Goal: Find specific page/section: Find specific page/section

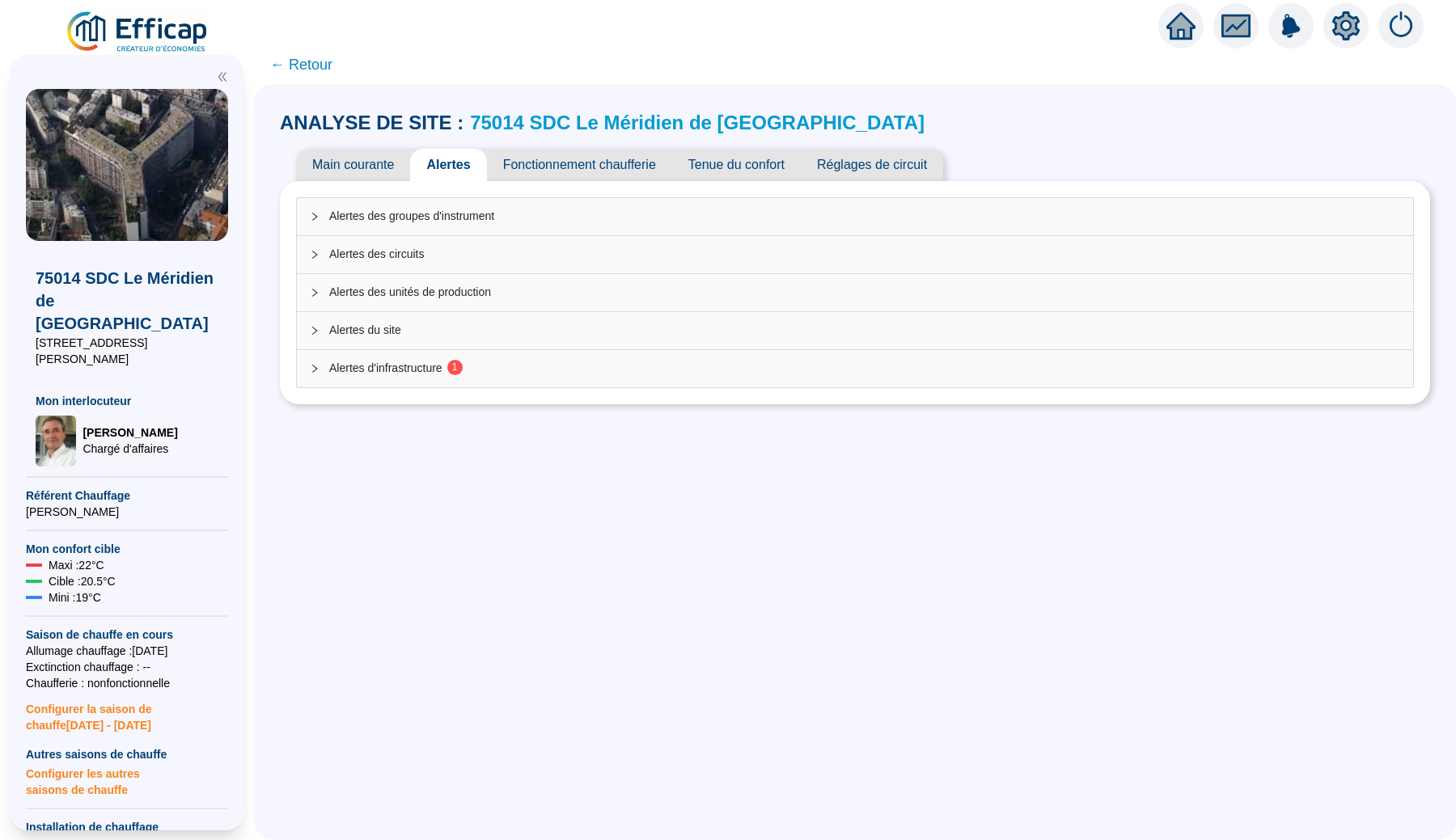
click at [648, 379] on div "Alertes d'infrastructure 1" at bounding box center [855, 368] width 1117 height 37
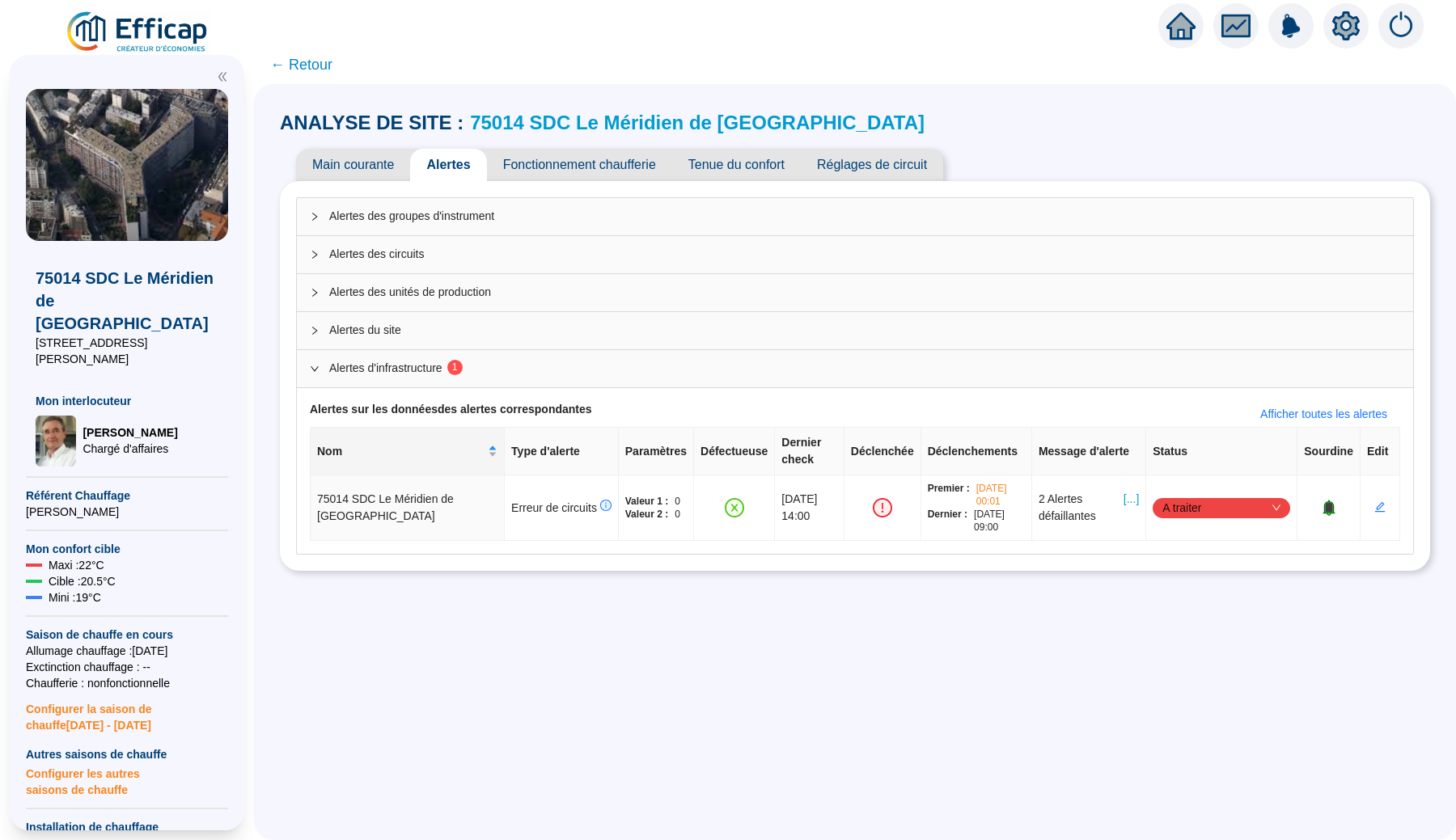
click at [657, 375] on span "Alertes d'infrastructure 1" at bounding box center [864, 368] width 1071 height 17
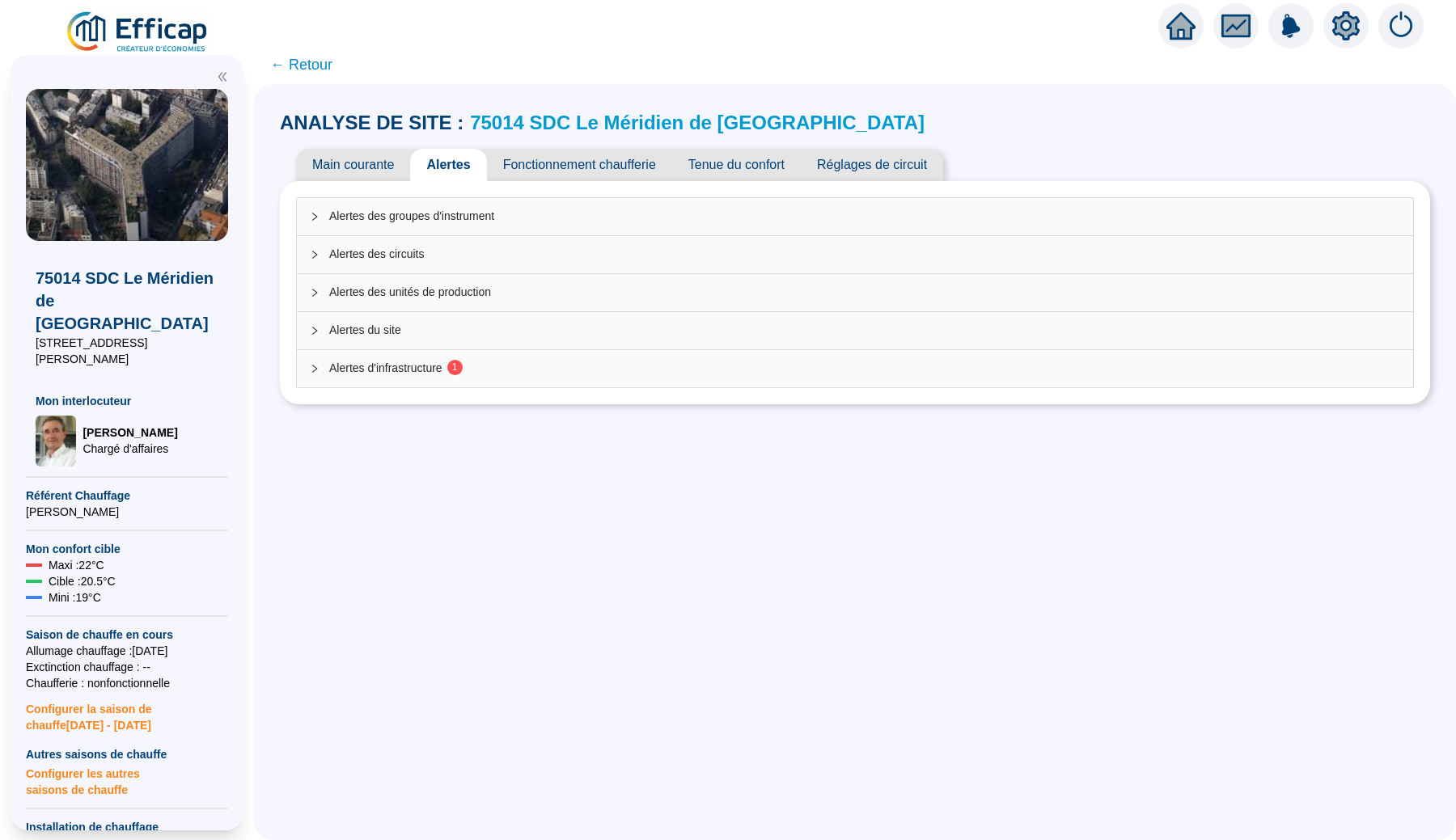
click at [657, 375] on span "Alertes d'infrastructure 1" at bounding box center [864, 368] width 1071 height 17
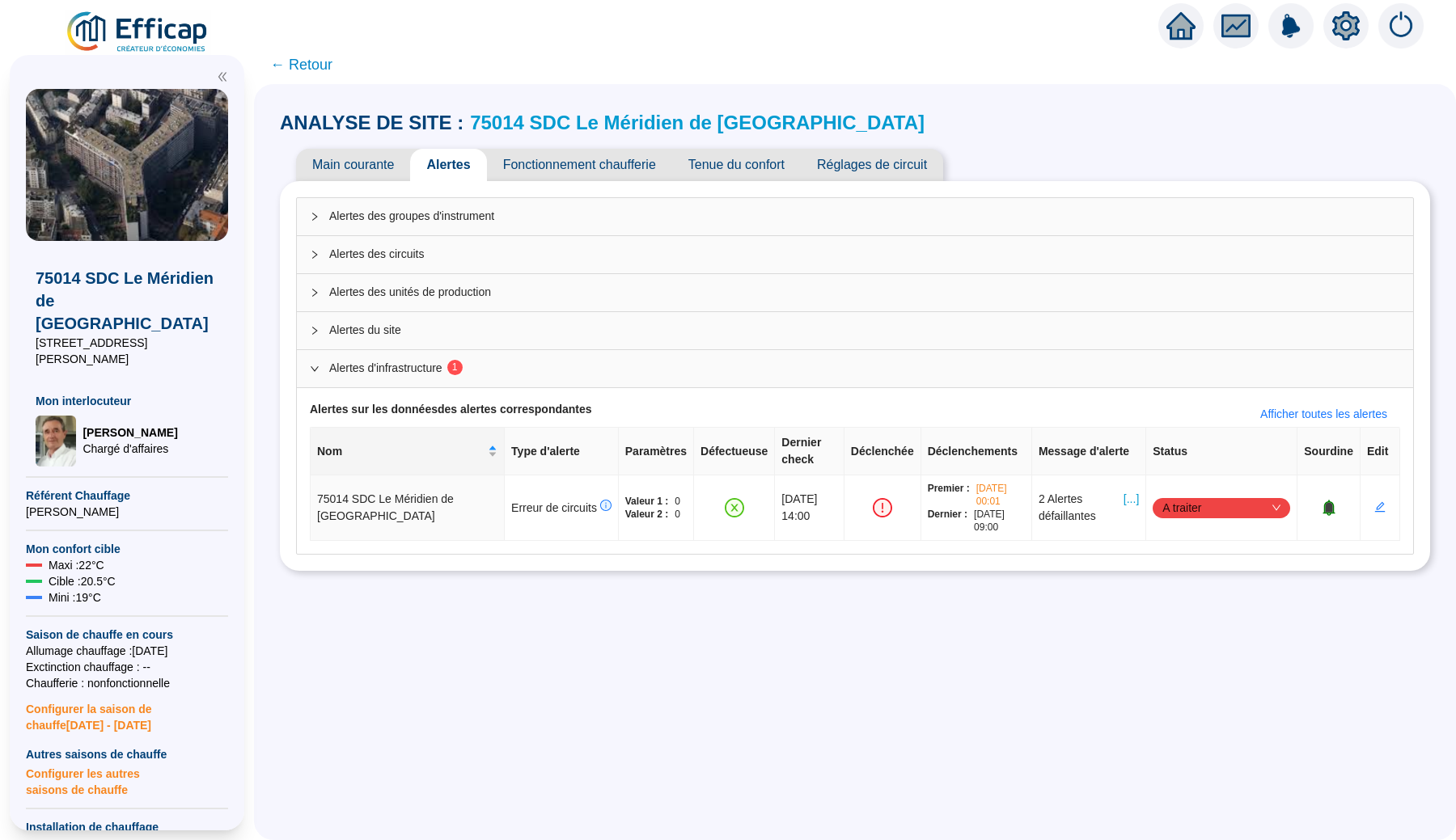
click at [657, 375] on span "Alertes d'infrastructure 1" at bounding box center [864, 368] width 1071 height 17
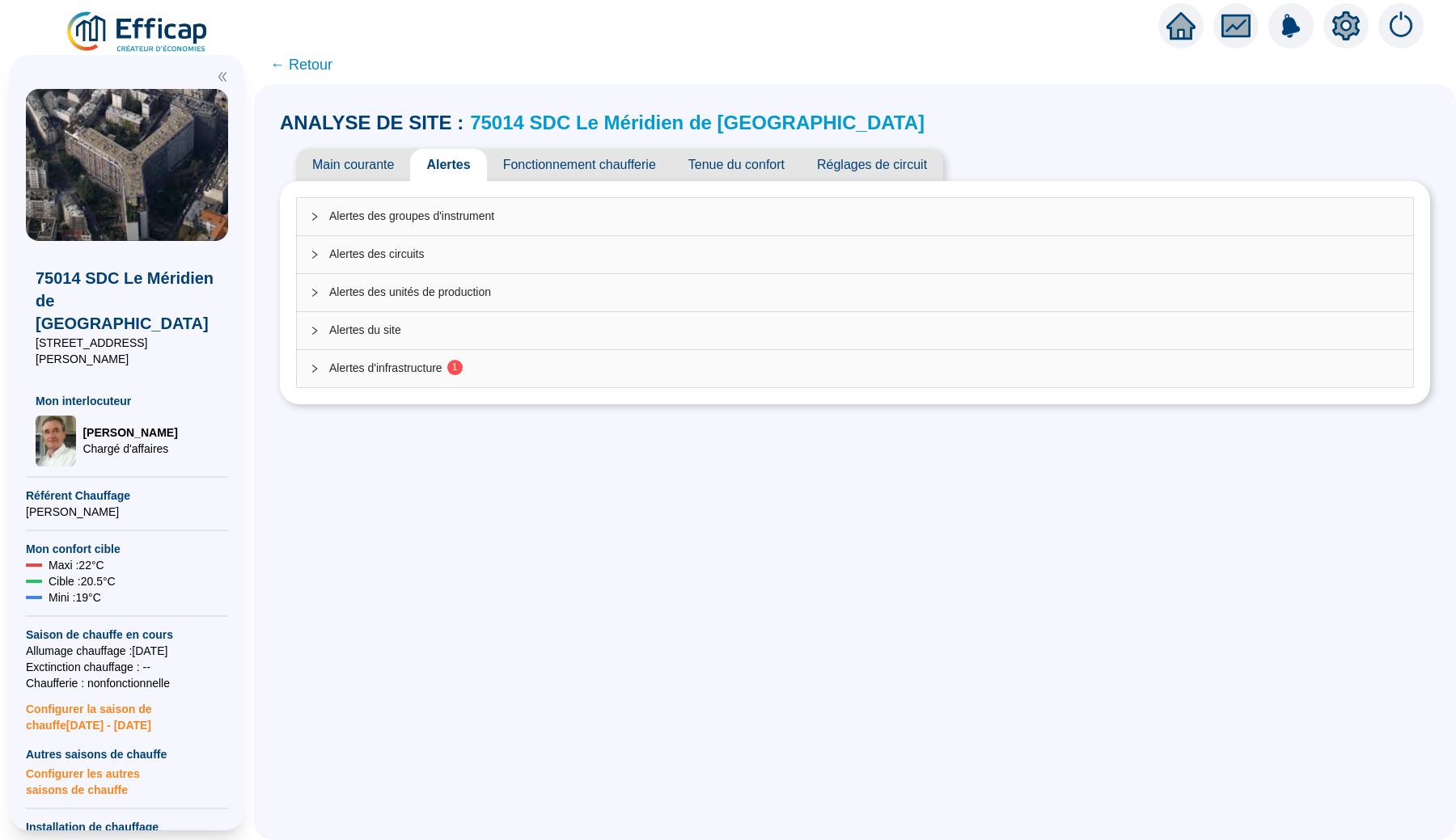
click at [657, 375] on span "Alertes d'infrastructure 1" at bounding box center [864, 368] width 1071 height 17
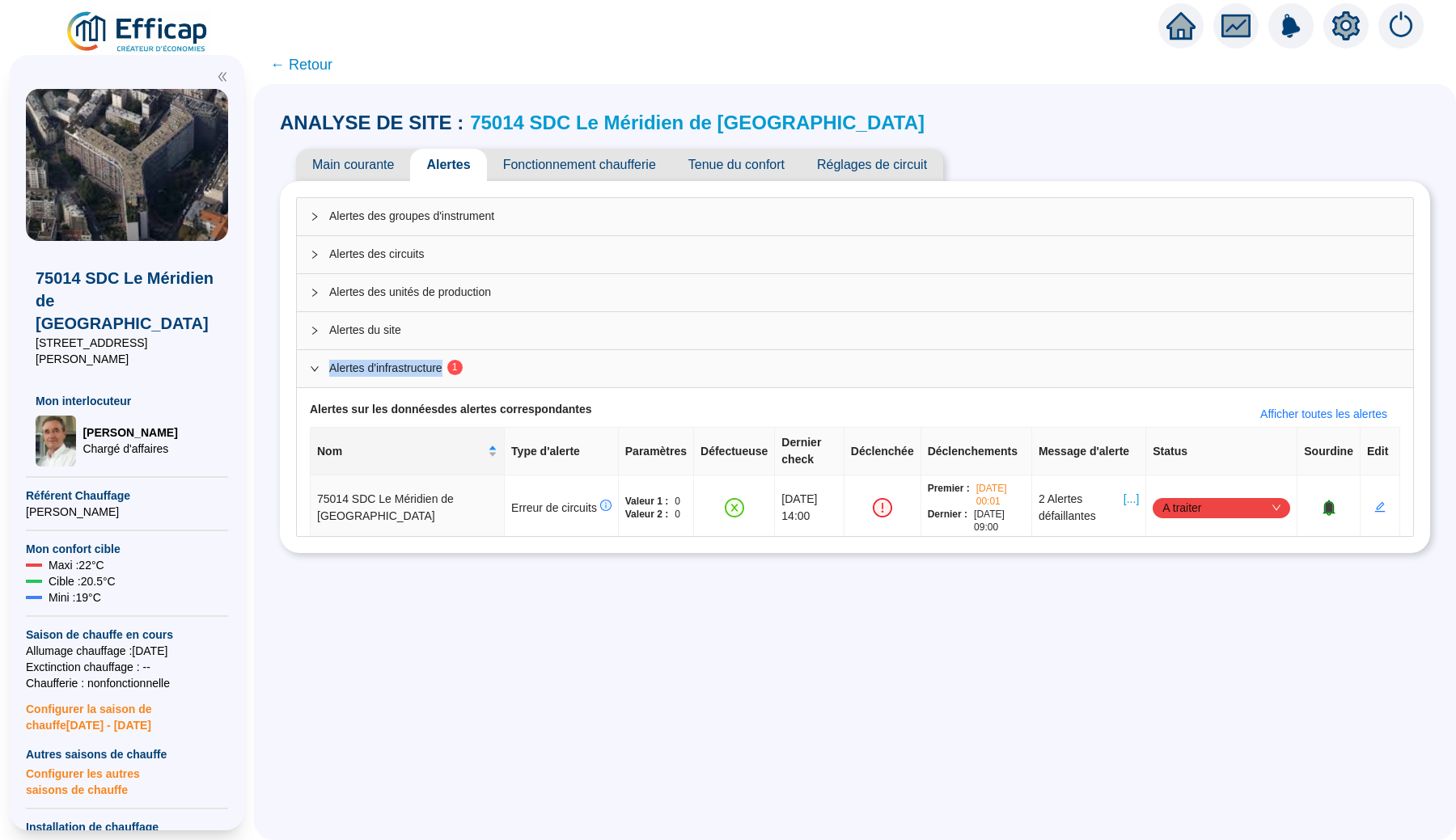
click at [657, 375] on span "Alertes d'infrastructure 1" at bounding box center [864, 368] width 1071 height 17
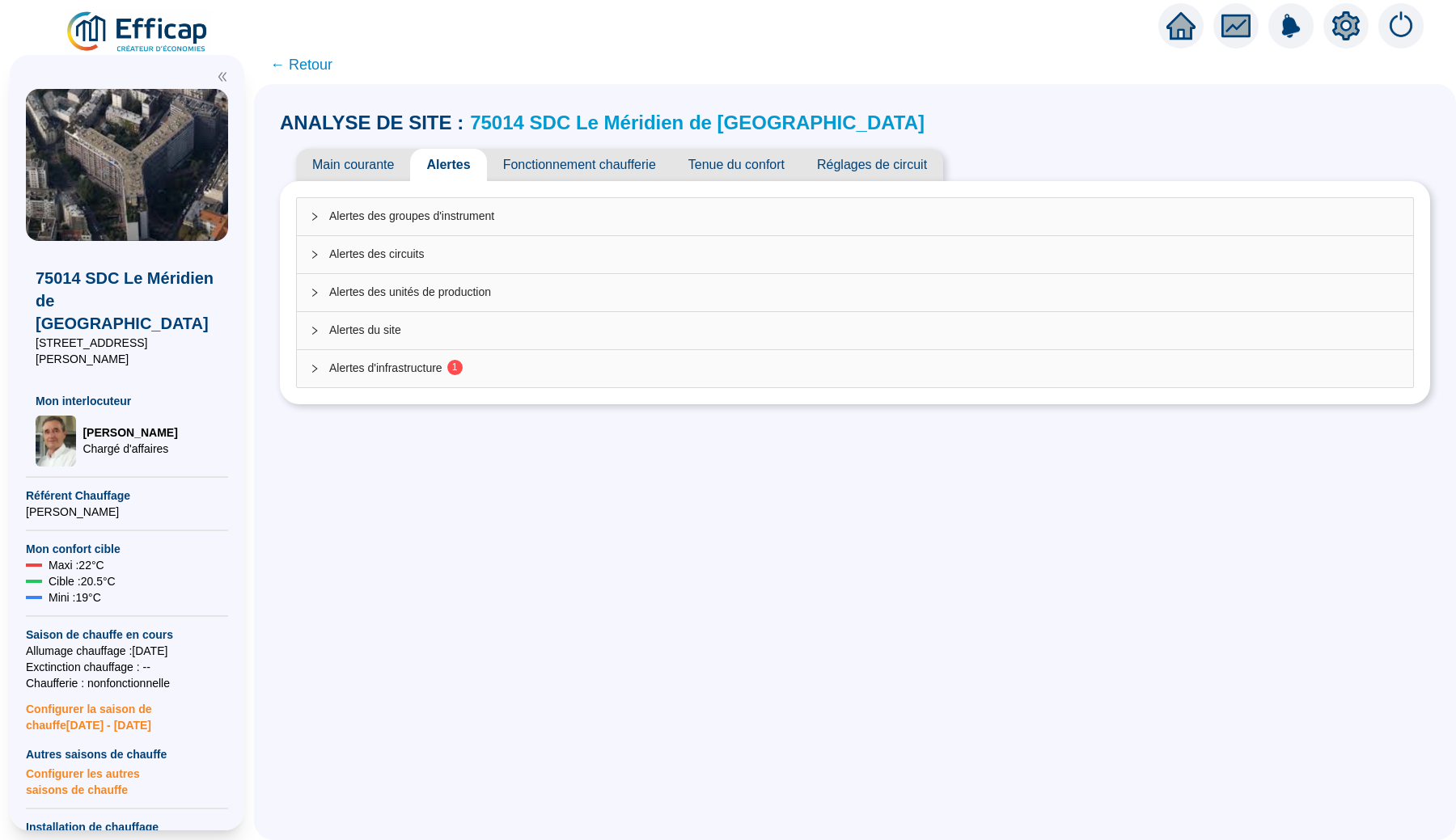
click at [676, 435] on div "ANALYSE DE SITE : 75014 SDC Le Méridien de Paris Main courante Alertes Fonction…" at bounding box center [855, 462] width 1202 height 757
click at [153, 32] on img at bounding box center [138, 32] width 146 height 46
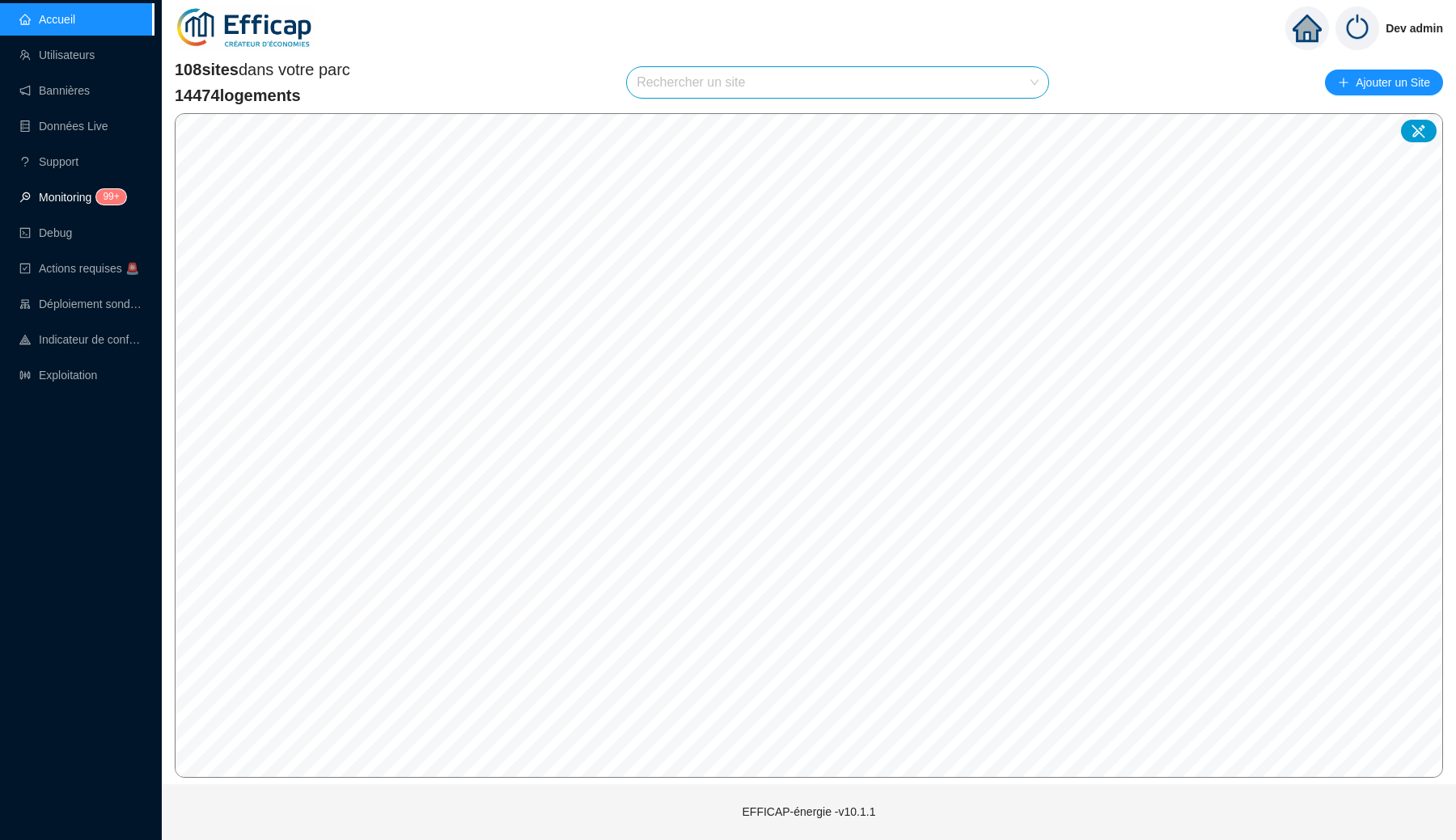
click at [85, 203] on link "Monitoring 99+" at bounding box center [71, 197] width 102 height 13
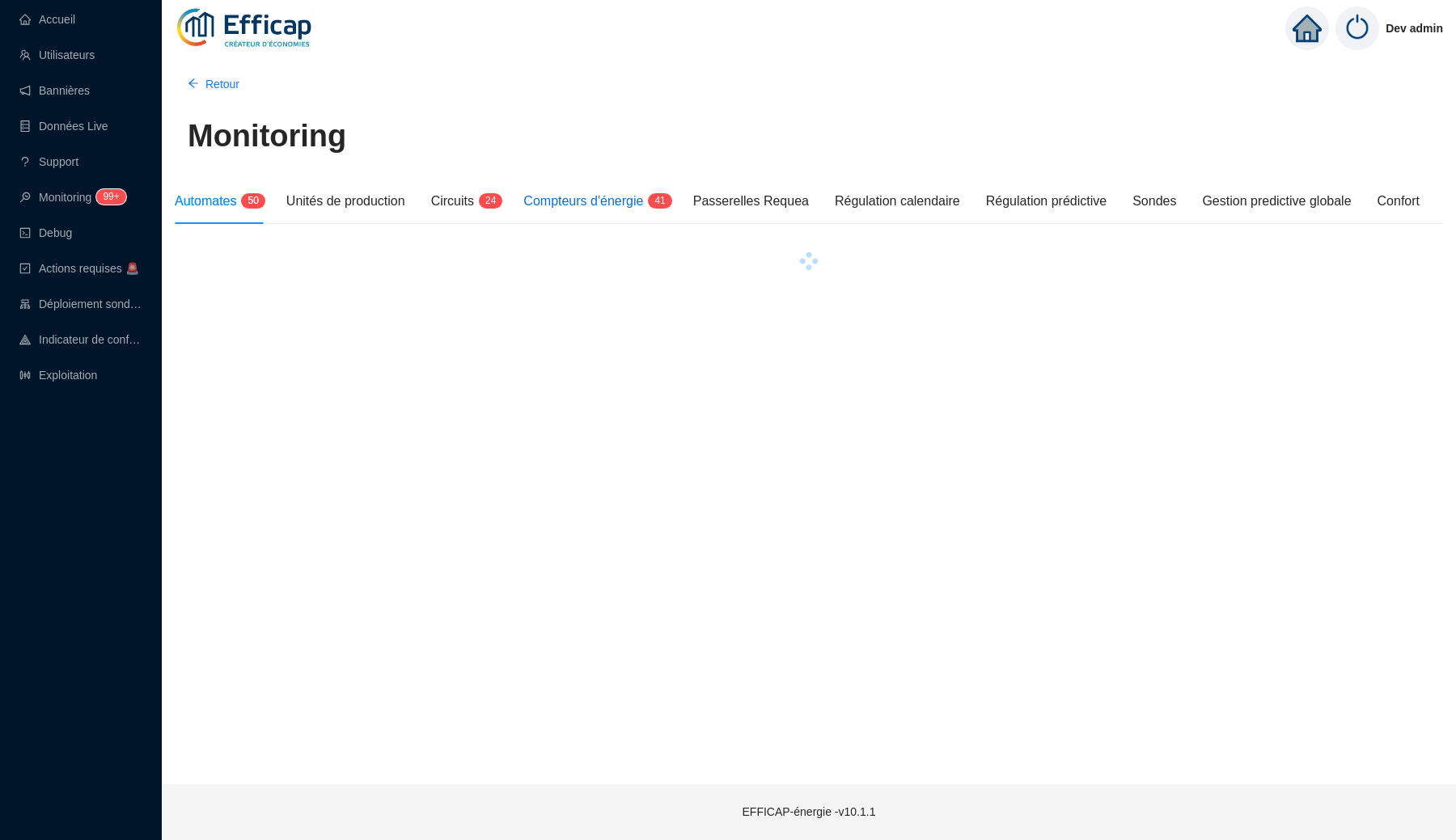
click at [551, 207] on span "Compteurs d'énergie" at bounding box center [583, 201] width 120 height 14
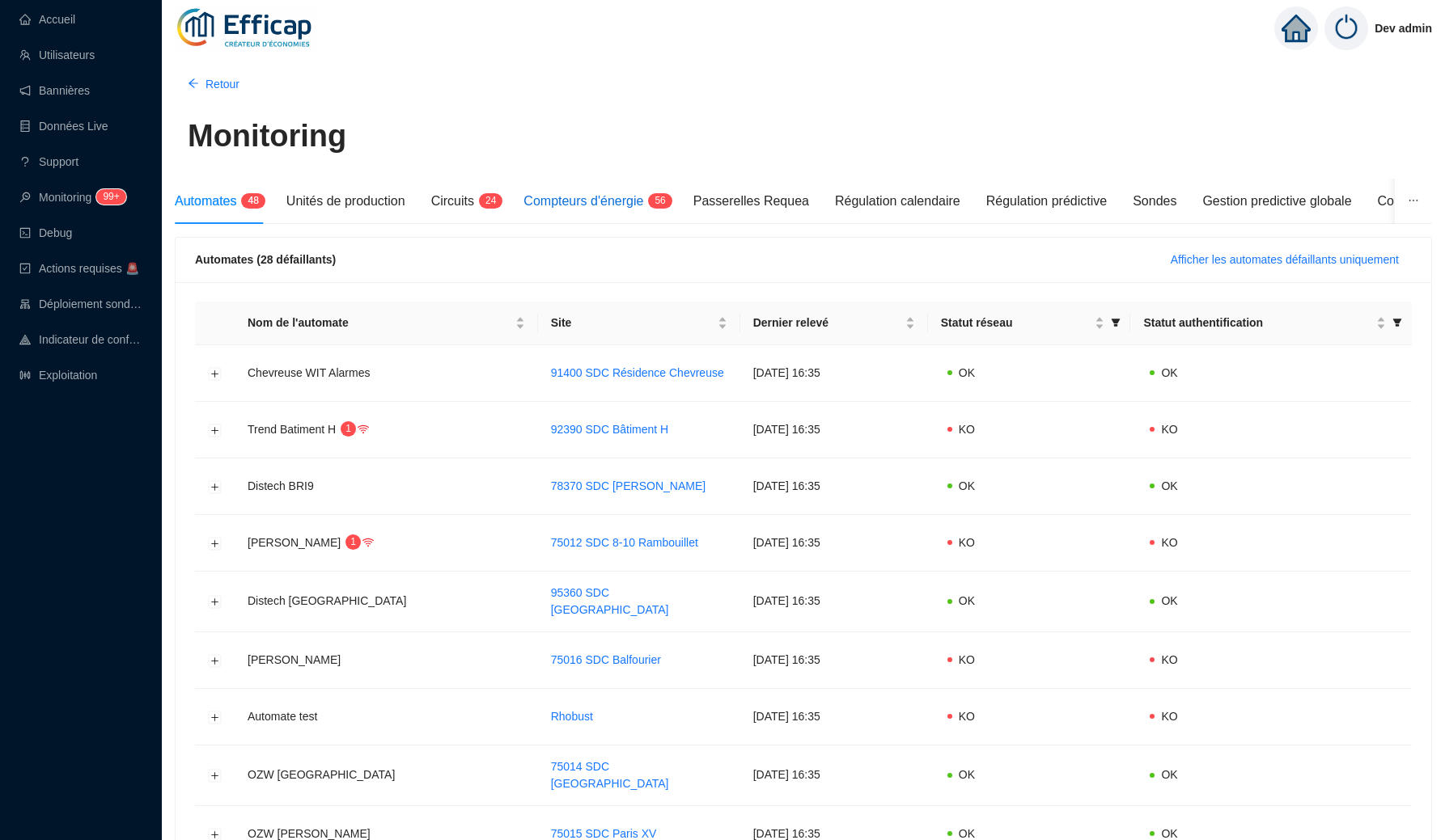
click at [618, 205] on span "Compteurs d'énergie" at bounding box center [583, 201] width 120 height 14
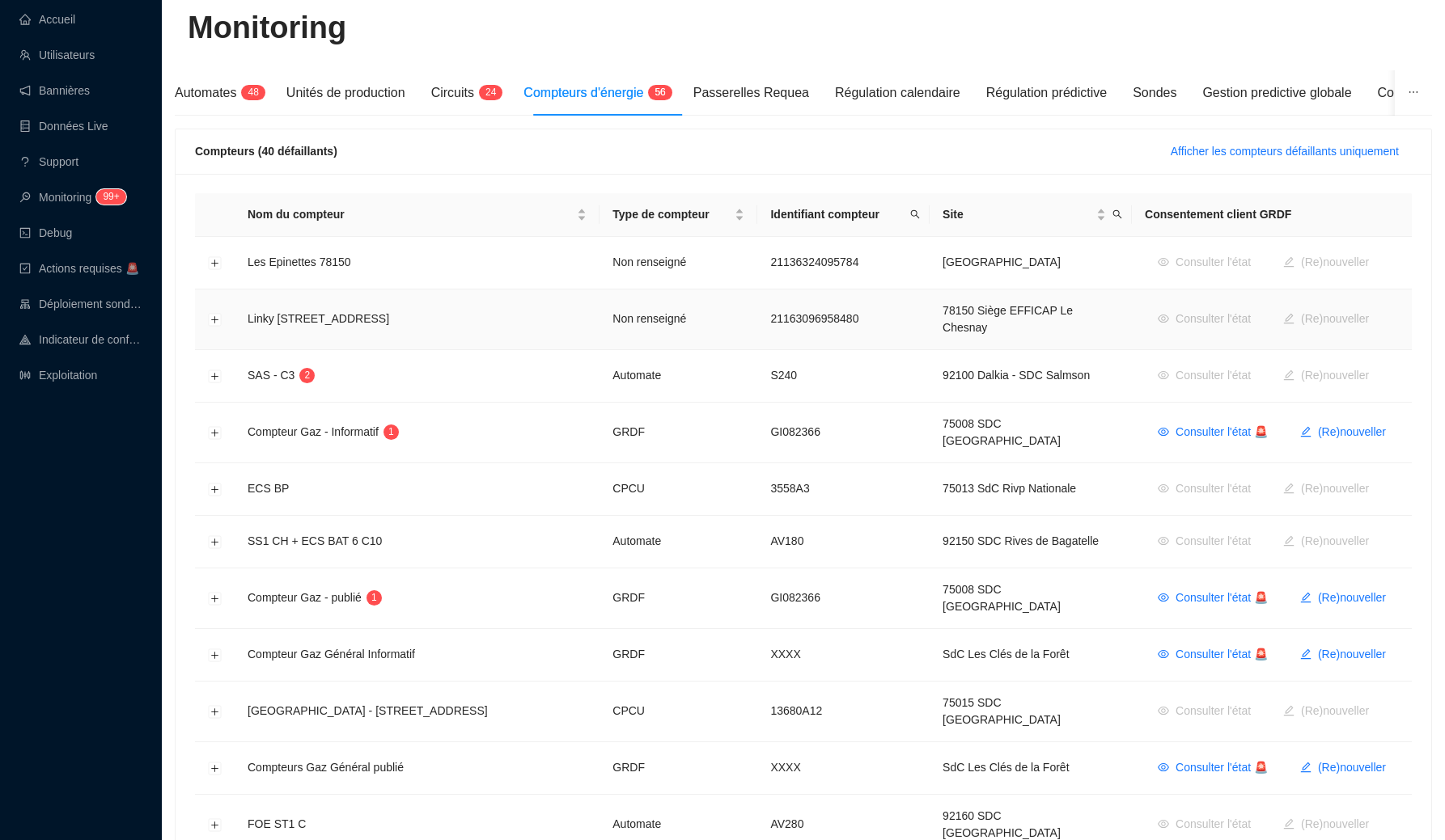
scroll to position [116, 0]
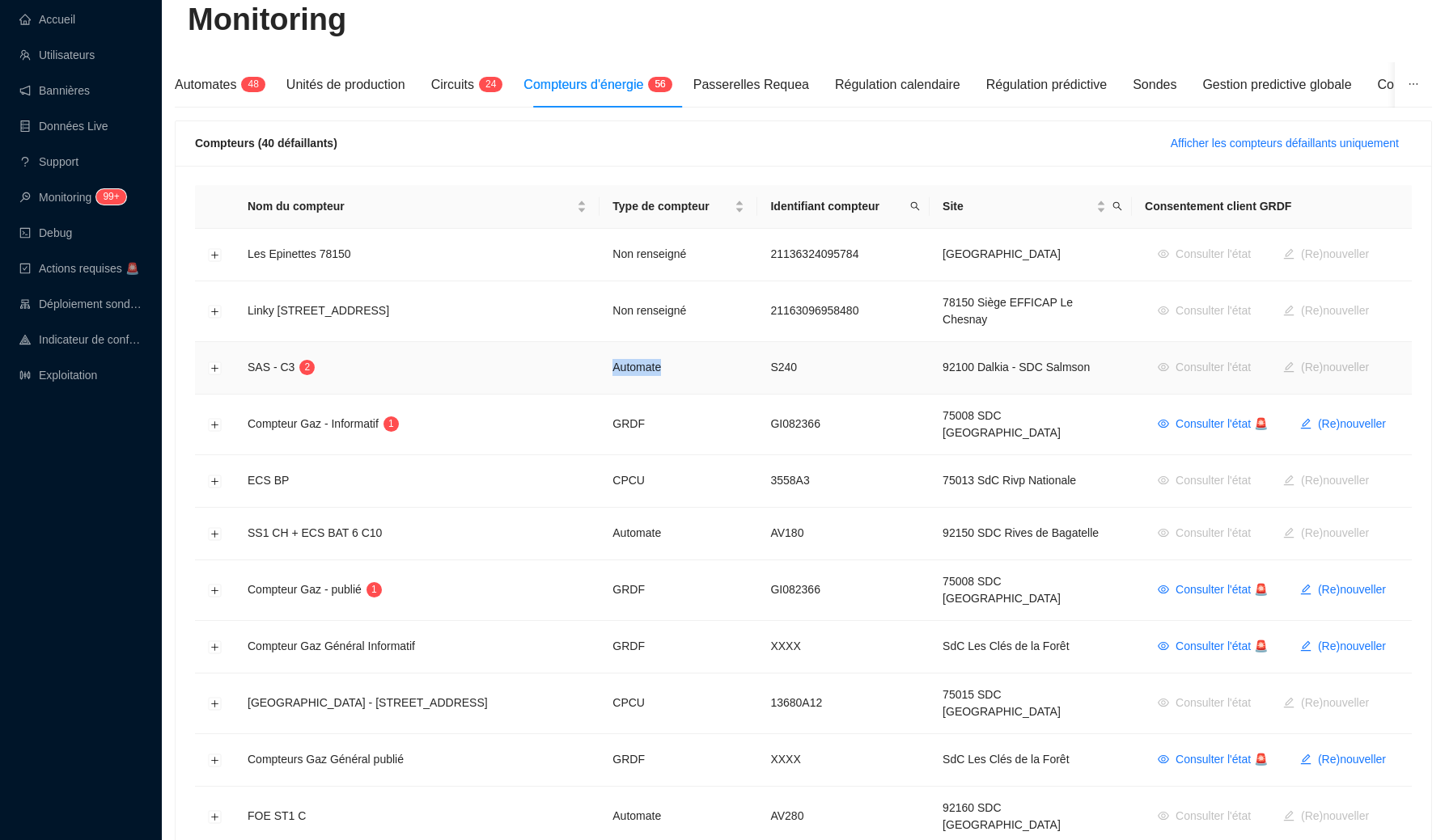
drag, startPoint x: 636, startPoint y: 364, endPoint x: 683, endPoint y: 367, distance: 47.1
click at [683, 367] on td "Automate" at bounding box center [678, 368] width 158 height 52
click at [659, 361] on td "Automate" at bounding box center [678, 368] width 158 height 52
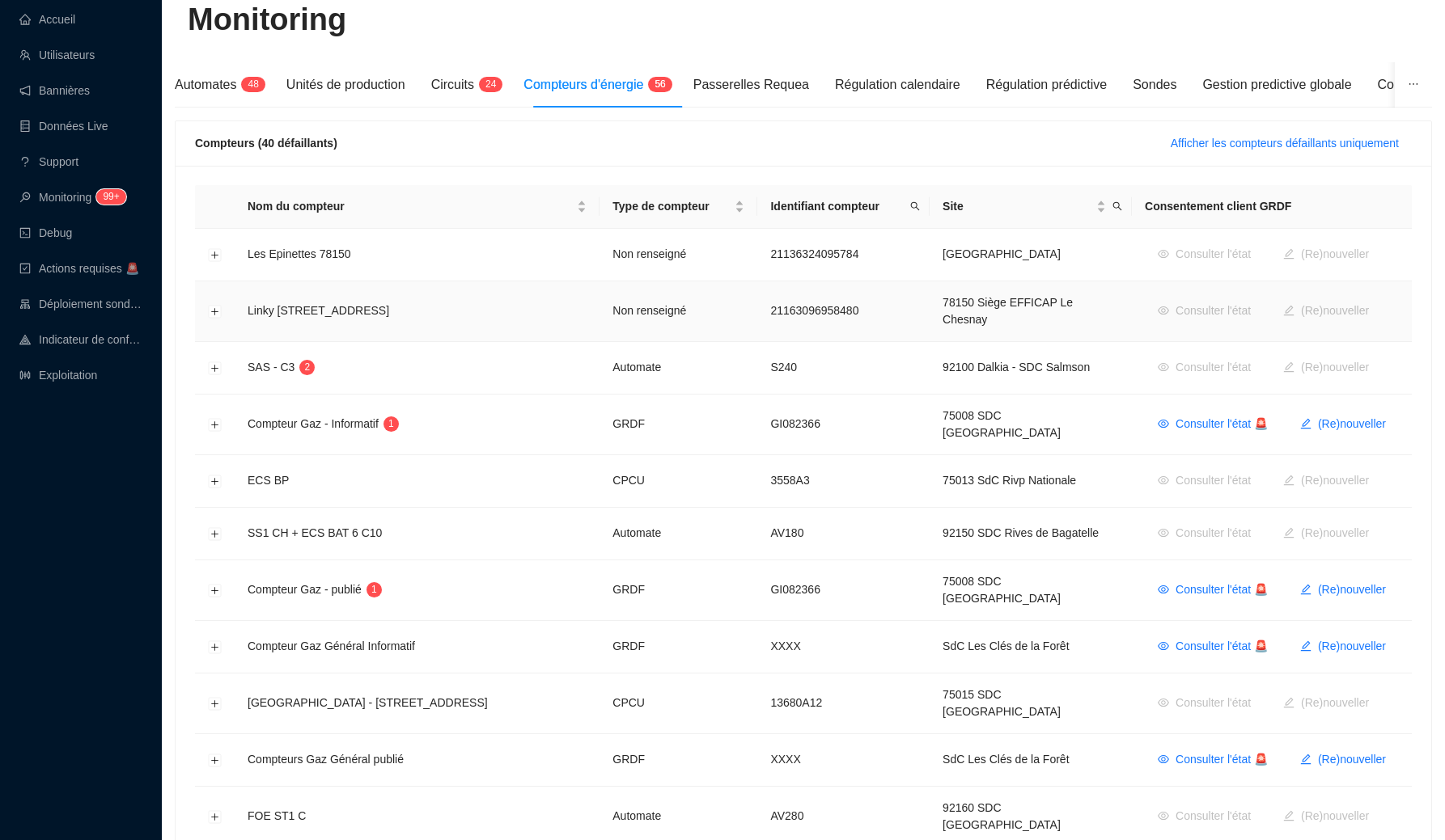
click at [646, 306] on td "Non renseigné" at bounding box center [678, 312] width 158 height 60
drag, startPoint x: 646, startPoint y: 306, endPoint x: 661, endPoint y: 306, distance: 15.0
click at [661, 306] on td "Non renseigné" at bounding box center [678, 312] width 158 height 60
click at [651, 355] on td "Automate" at bounding box center [678, 368] width 158 height 52
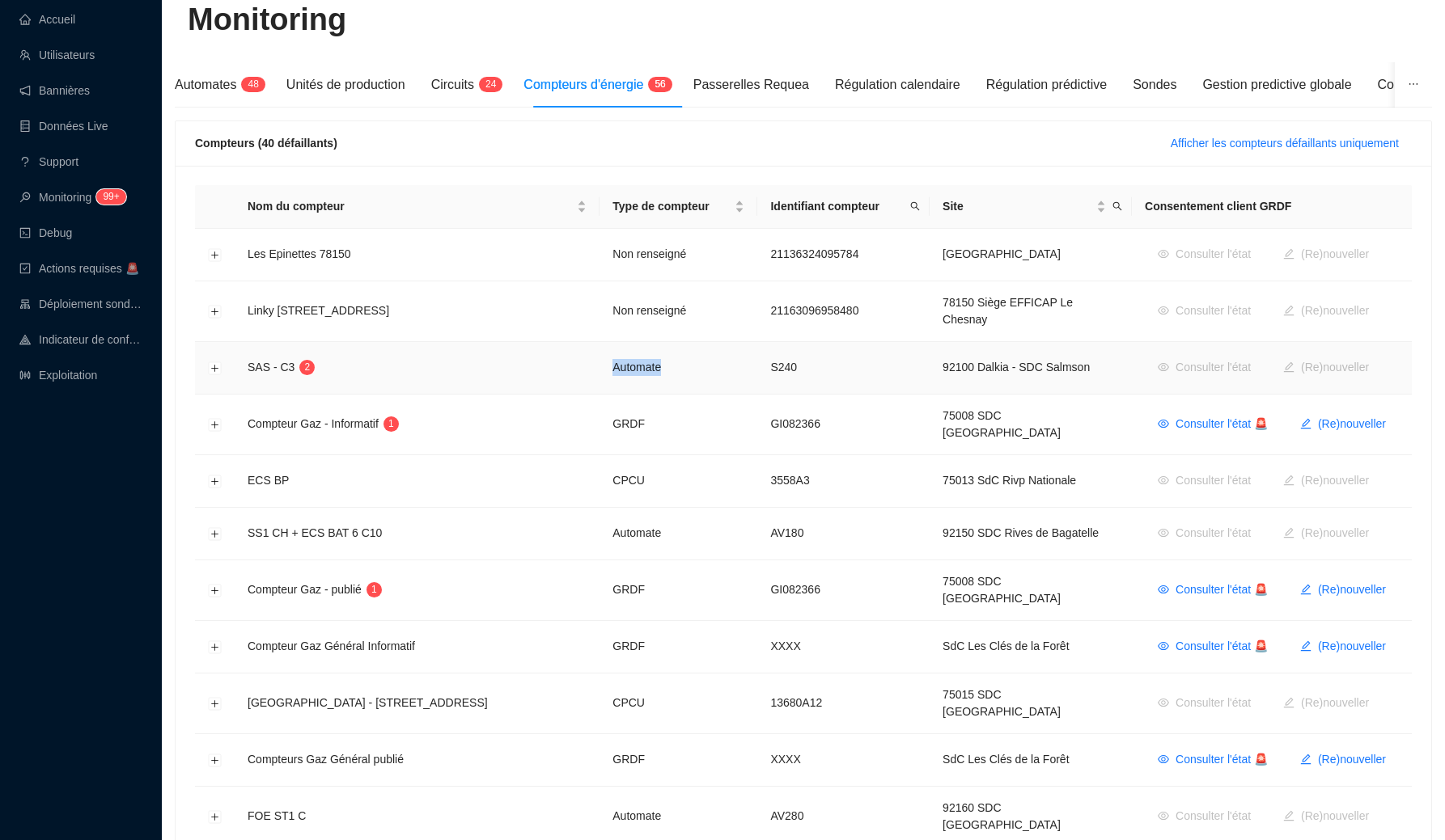
click at [651, 355] on td "Automate" at bounding box center [678, 368] width 158 height 52
click at [648, 402] on td "GRDF" at bounding box center [678, 425] width 158 height 60
click at [657, 368] on td "Automate" at bounding box center [678, 368] width 158 height 52
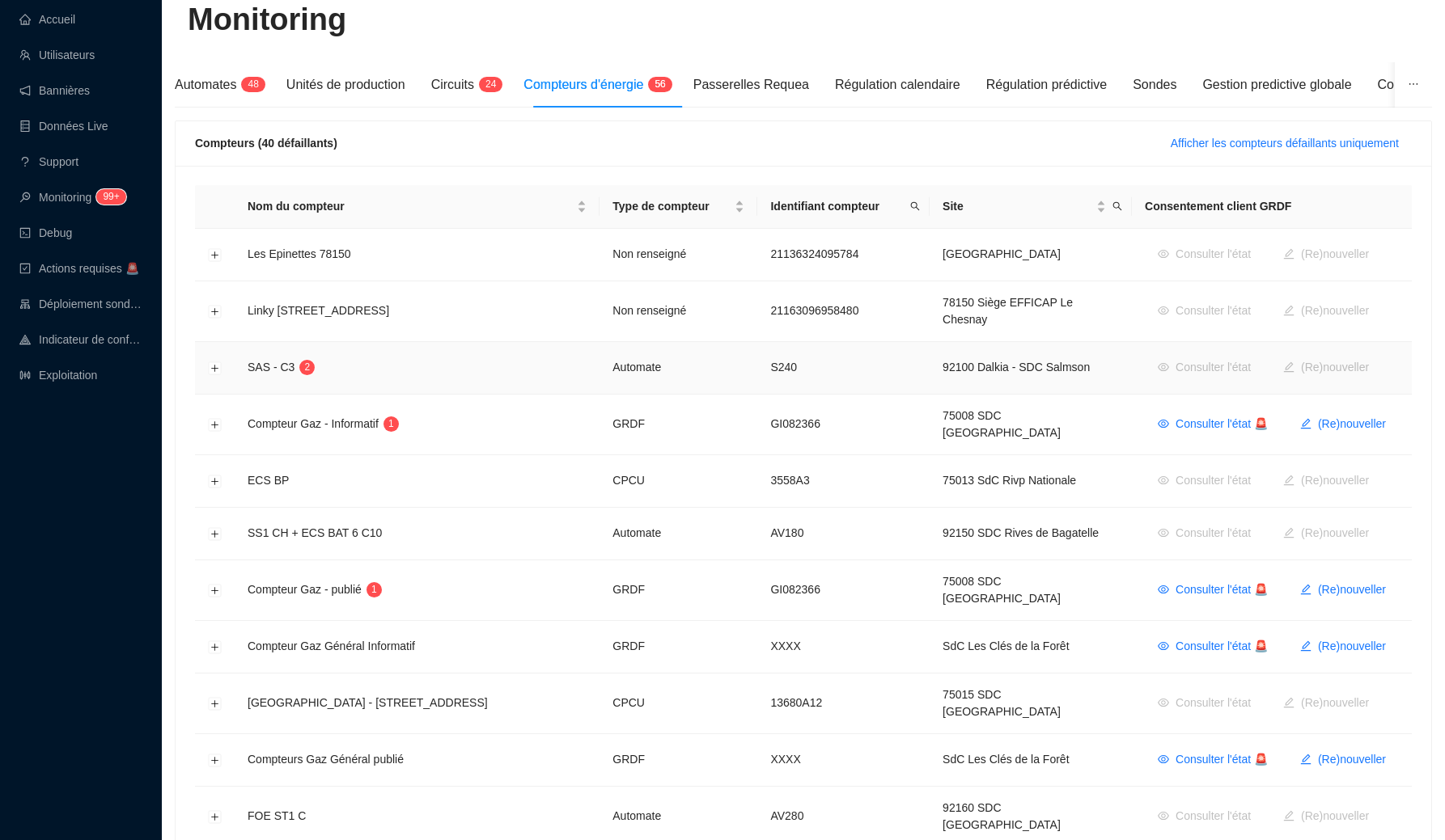
click at [668, 362] on td "Automate" at bounding box center [678, 368] width 158 height 52
click at [647, 307] on td "Non renseigné" at bounding box center [678, 312] width 158 height 60
drag, startPoint x: 647, startPoint y: 307, endPoint x: 662, endPoint y: 307, distance: 15.0
click at [662, 307] on td "Non renseigné" at bounding box center [678, 312] width 158 height 60
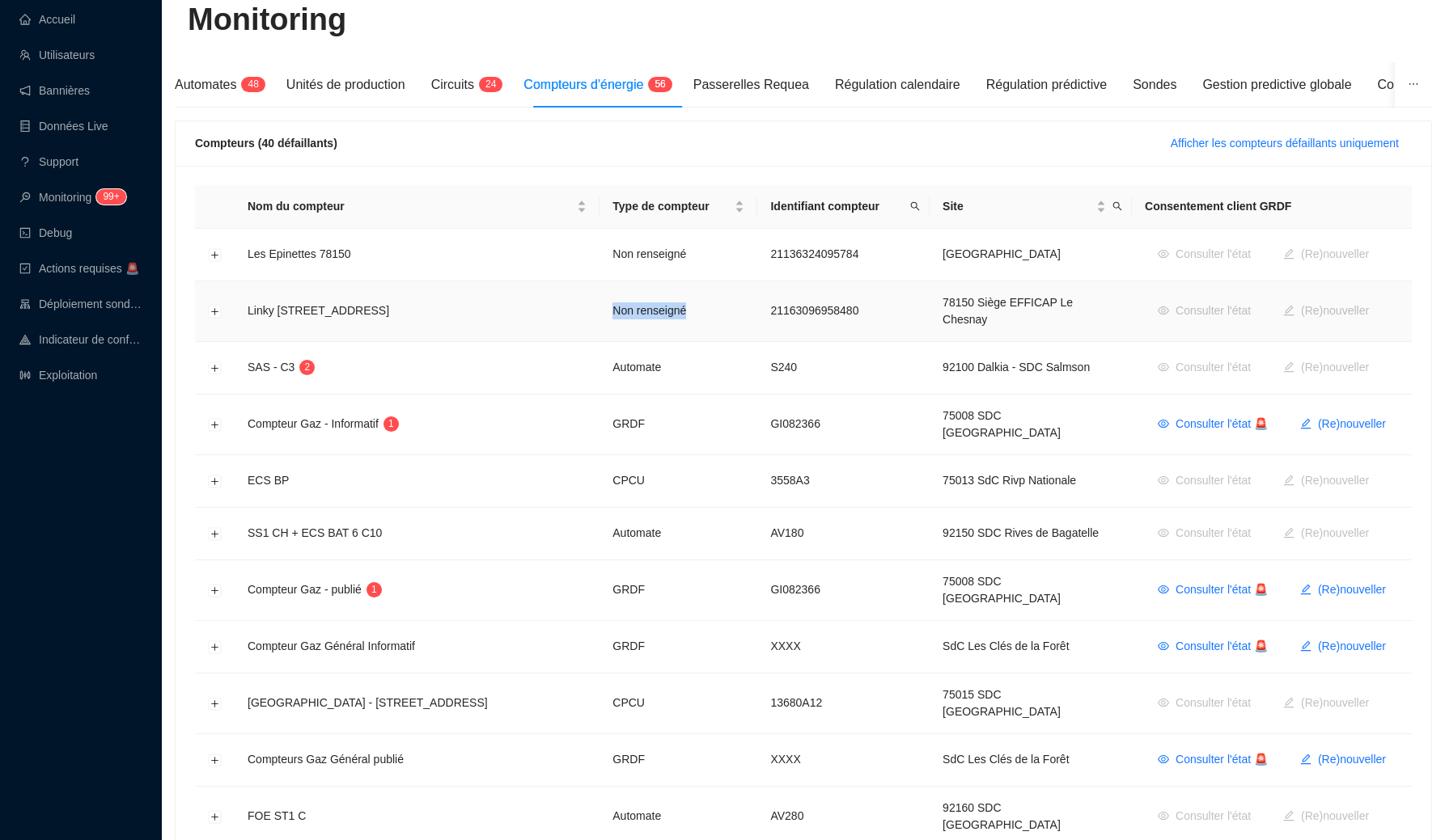
click at [662, 307] on td "Non renseigné" at bounding box center [678, 312] width 158 height 60
